Goal: Task Accomplishment & Management: Manage account settings

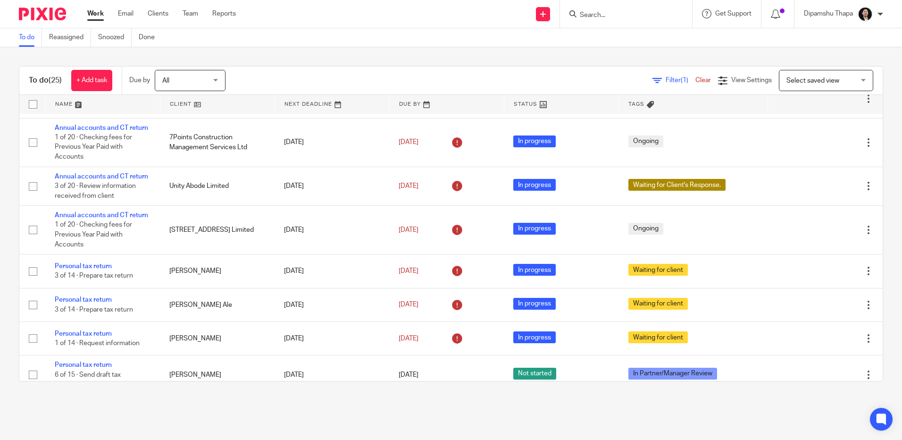
scroll to position [441, 0]
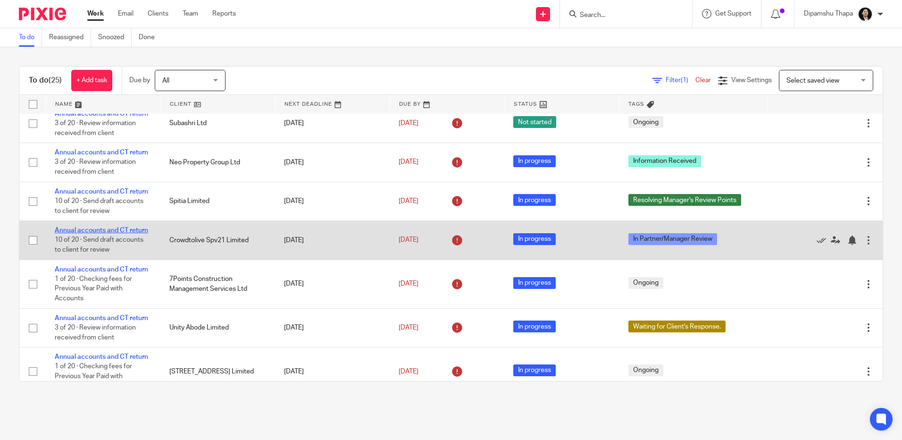
click at [79, 233] on link "Annual accounts and CT return" at bounding box center [101, 230] width 93 height 7
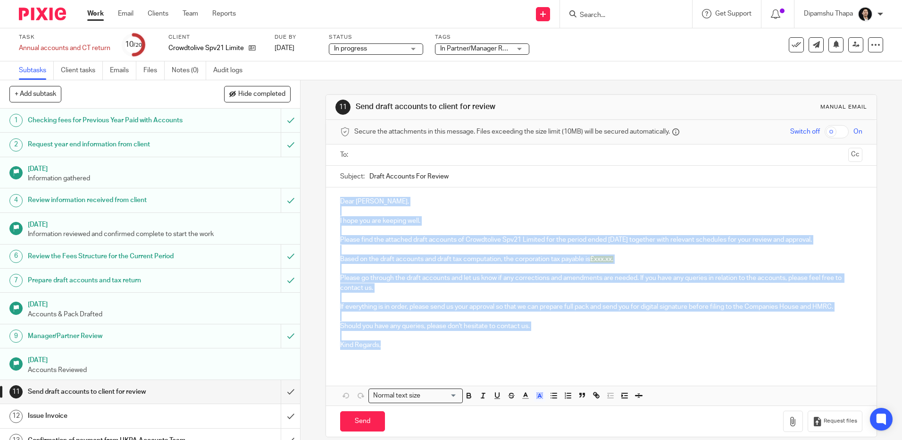
drag, startPoint x: 334, startPoint y: 197, endPoint x: 378, endPoint y: 343, distance: 152.3
click at [378, 343] on div "Dear [PERSON_NAME], I hope you are keeping well. Please find the attached draft…" at bounding box center [601, 276] width 550 height 179
copy div "Dear [PERSON_NAME], I hope you are keeping well. Please find the attached draft…"
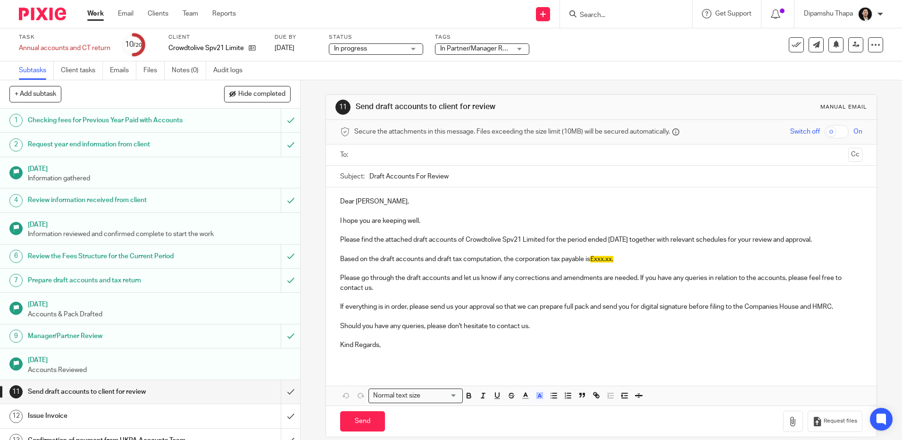
click at [47, 6] on div at bounding box center [39, 14] width 78 height 28
click at [47, 9] on img at bounding box center [42, 14] width 47 height 13
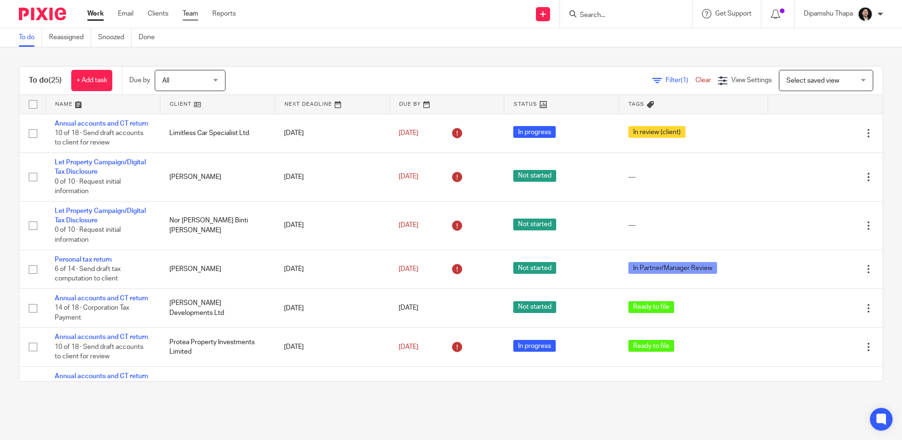
click at [190, 11] on link "Team" at bounding box center [191, 13] width 16 height 9
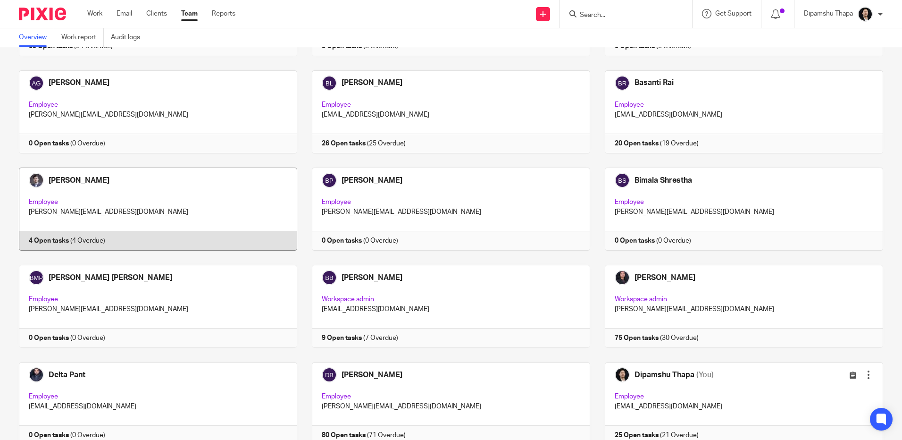
scroll to position [472, 0]
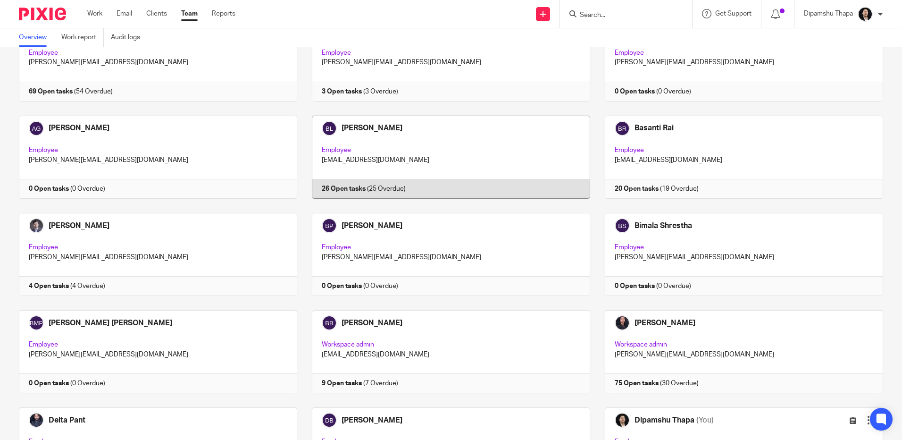
click at [476, 157] on link at bounding box center [443, 157] width 293 height 83
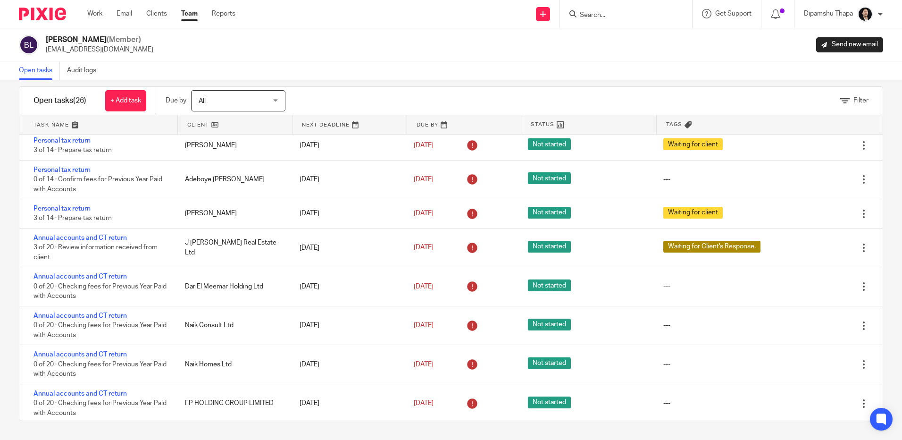
scroll to position [647, 0]
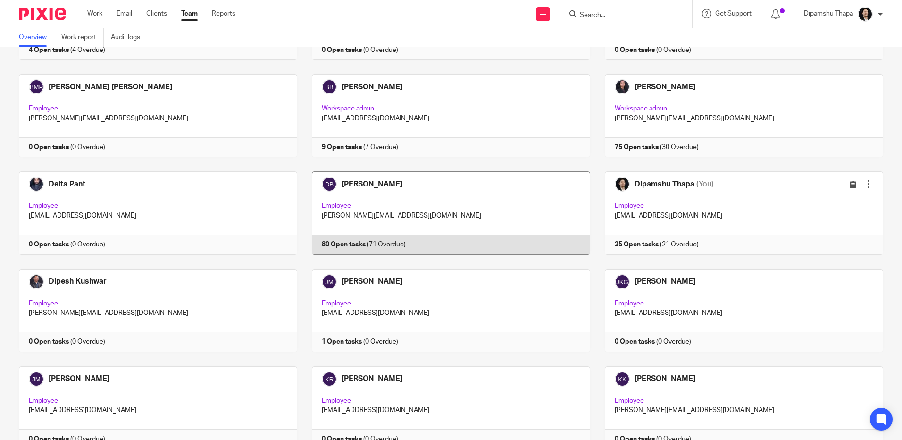
scroll to position [660, 0]
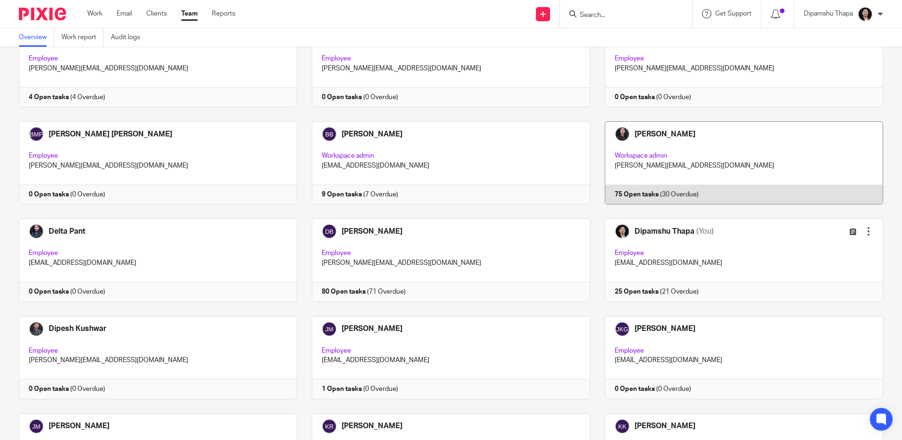
click at [709, 156] on link at bounding box center [736, 162] width 293 height 83
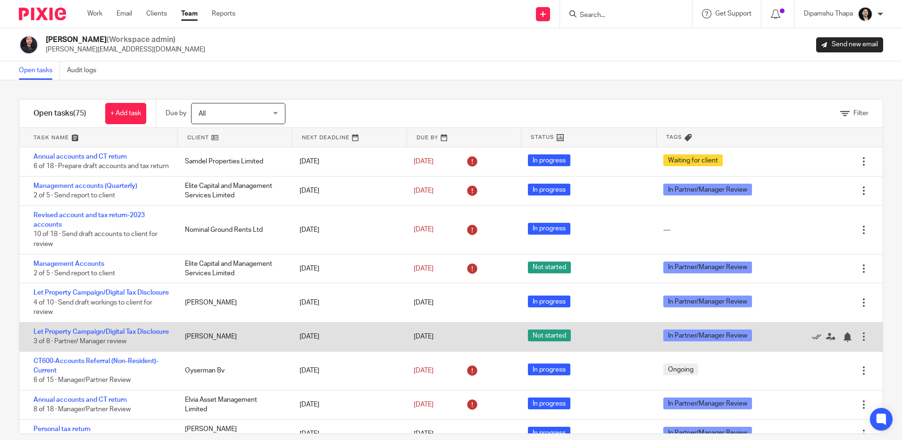
scroll to position [47, 0]
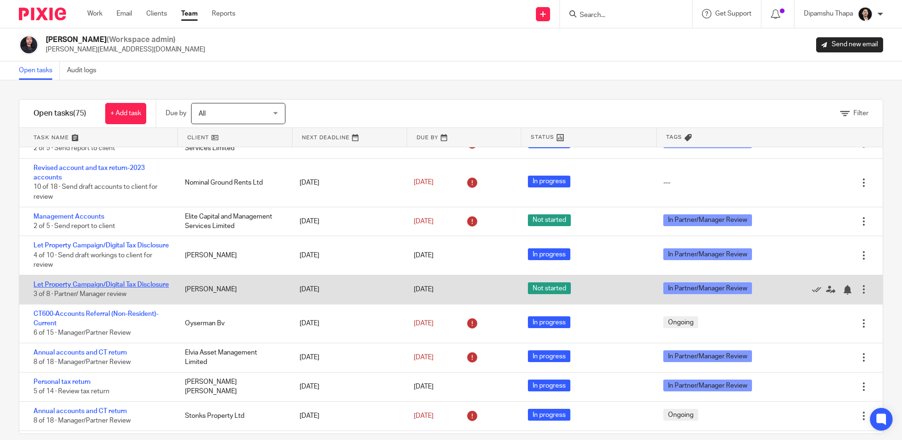
click at [83, 288] on link "Let Property Campaign/Digital Tax Disclosure" at bounding box center [100, 284] width 135 height 7
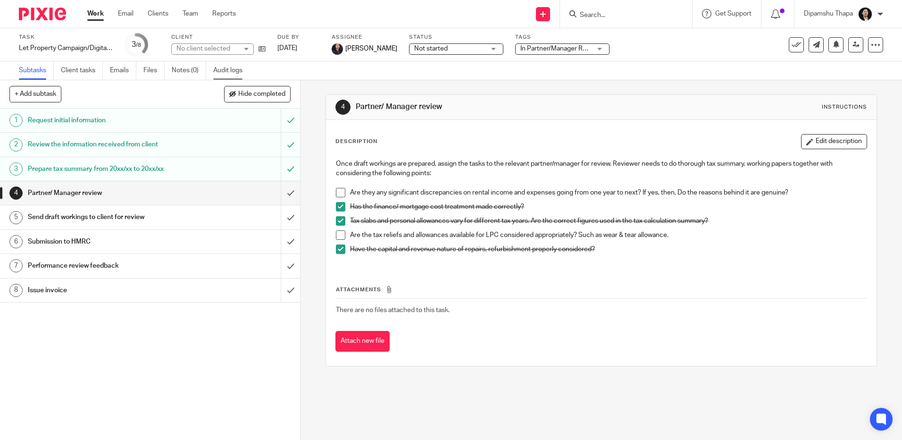
click at [221, 66] on link "Audit logs" at bounding box center [231, 70] width 36 height 18
click at [235, 72] on link "Audit logs" at bounding box center [231, 70] width 36 height 18
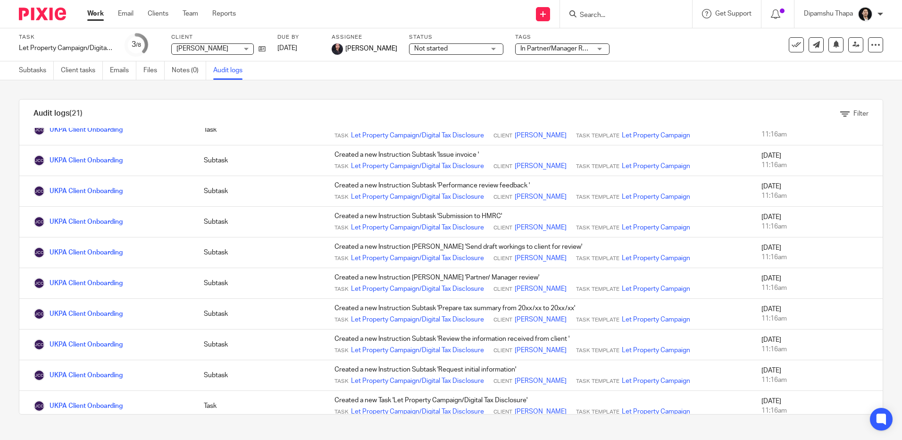
scroll to position [415, 0]
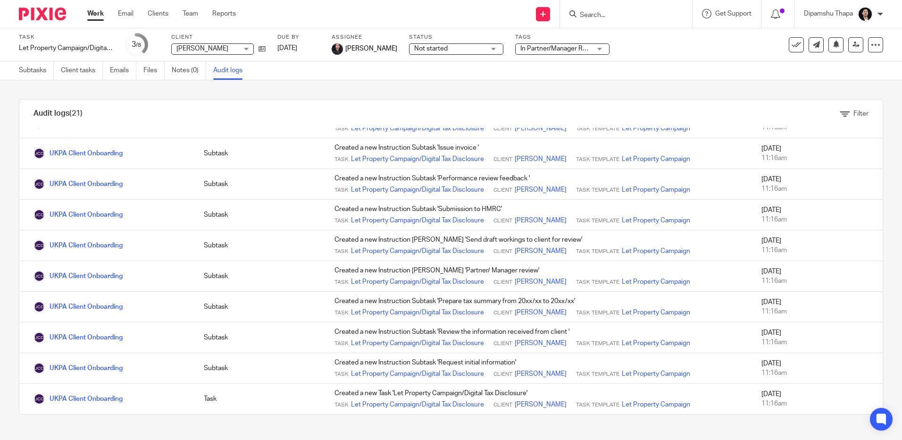
click at [32, 13] on img at bounding box center [42, 14] width 47 height 13
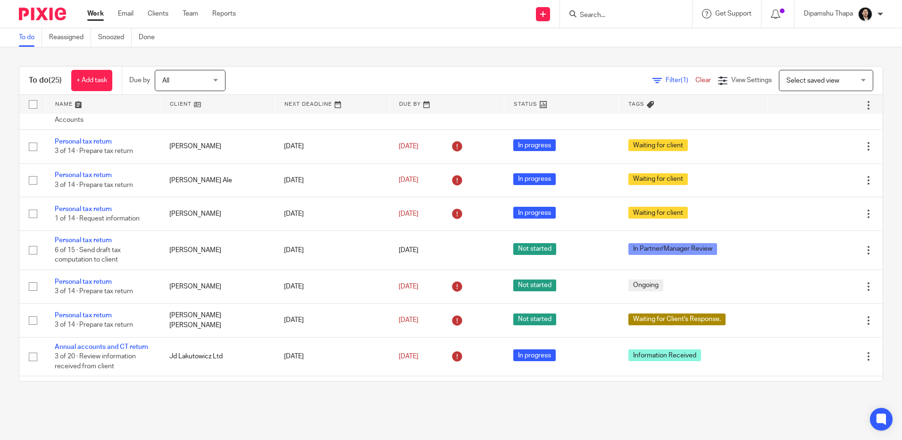
scroll to position [866, 0]
